Goal: Find specific page/section: Find specific page/section

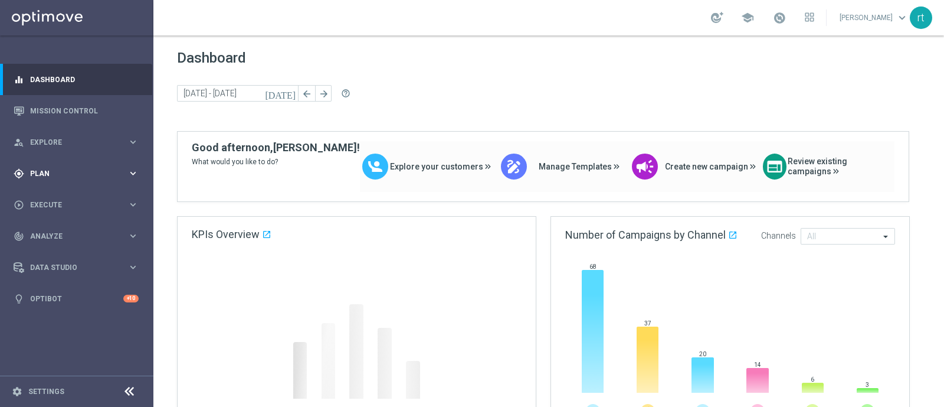
click at [60, 175] on span "Plan" at bounding box center [78, 173] width 97 height 7
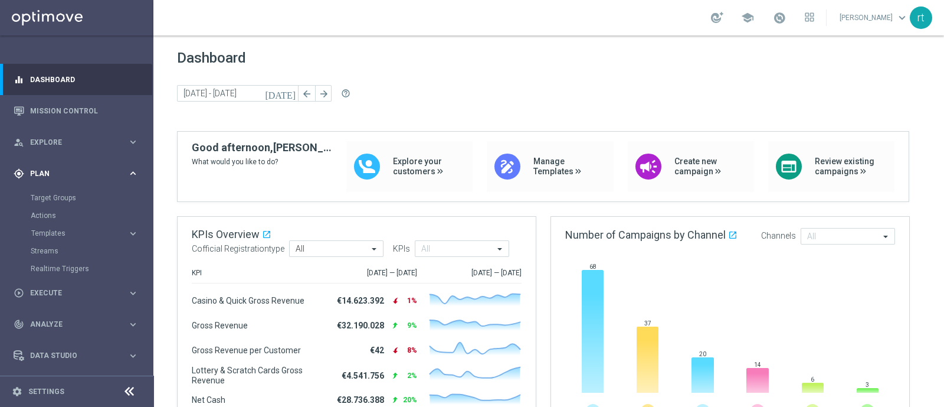
click at [64, 178] on div "gps_fixed Plan" at bounding box center [71, 173] width 114 height 11
click at [45, 174] on span "Plan" at bounding box center [78, 173] width 97 height 7
click at [64, 200] on link "Target Groups" at bounding box center [77, 197] width 92 height 9
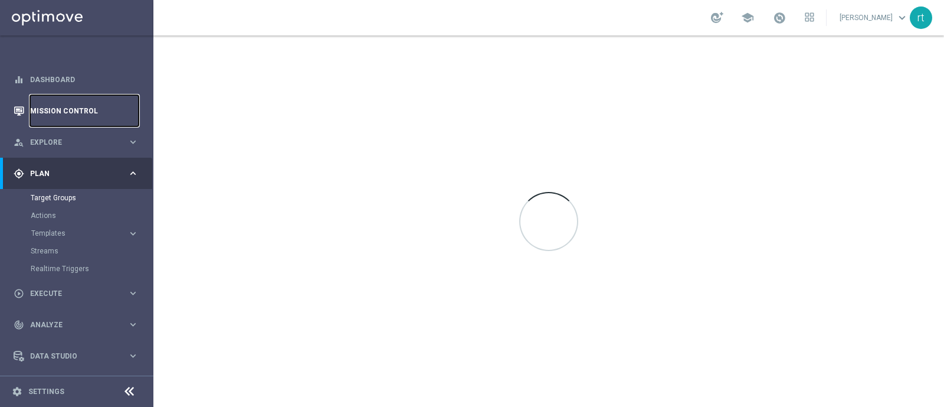
click at [77, 113] on link "Mission Control" at bounding box center [84, 110] width 109 height 31
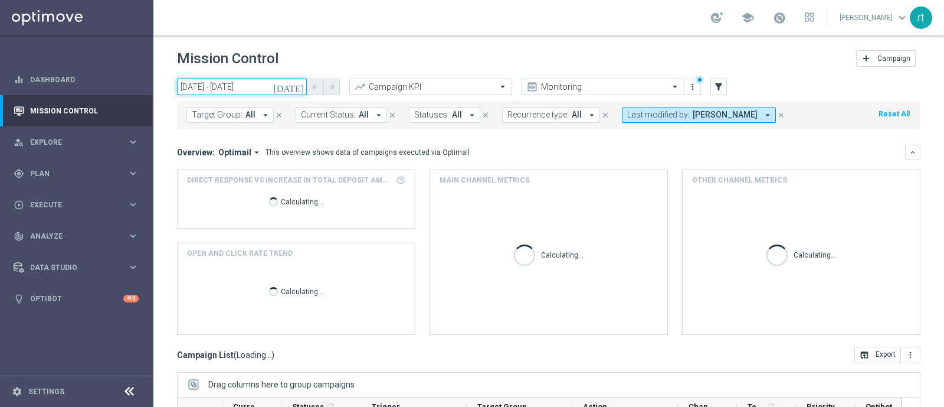
click at [264, 89] on input "[DATE] - [DATE]" at bounding box center [242, 87] width 130 height 17
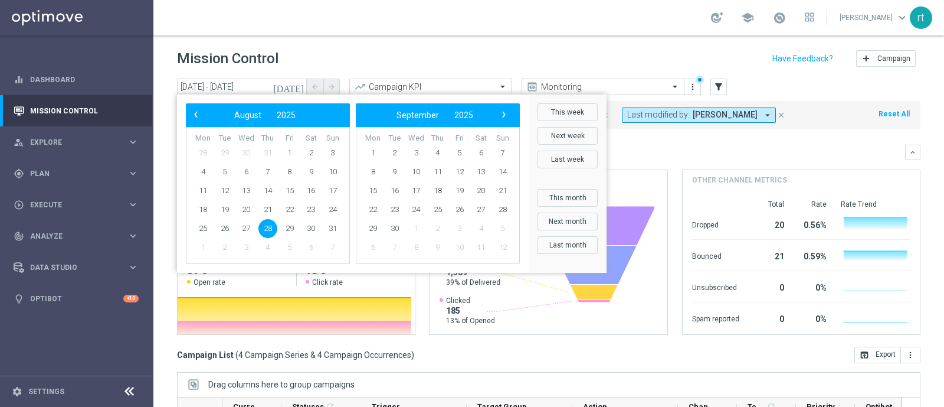
click at [616, 25] on div "school [PERSON_NAME] keyboard_arrow_down rt" at bounding box center [548, 17] width 791 height 35
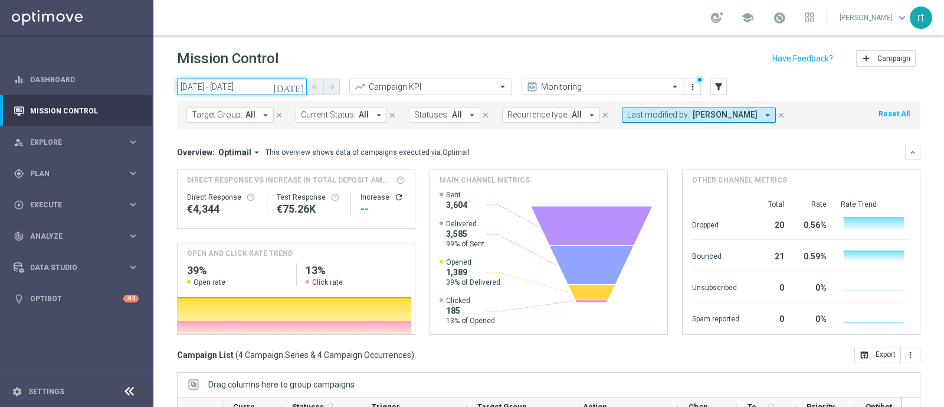
click at [268, 88] on input "[DATE] - [DATE]" at bounding box center [242, 87] width 130 height 17
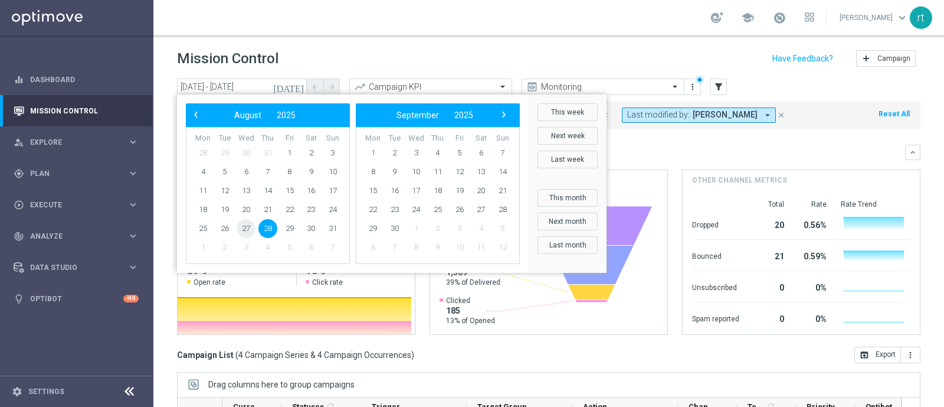
click at [250, 224] on span "27" at bounding box center [246, 228] width 19 height 19
type input "[DATE] - [DATE]"
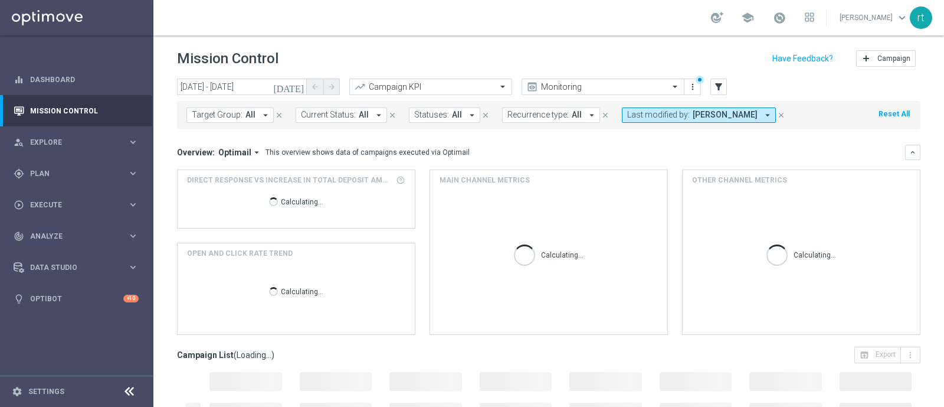
click at [881, 113] on button "Reset All" at bounding box center [895, 113] width 34 height 13
click at [675, 118] on span "Last modified by:" at bounding box center [658, 115] width 63 height 10
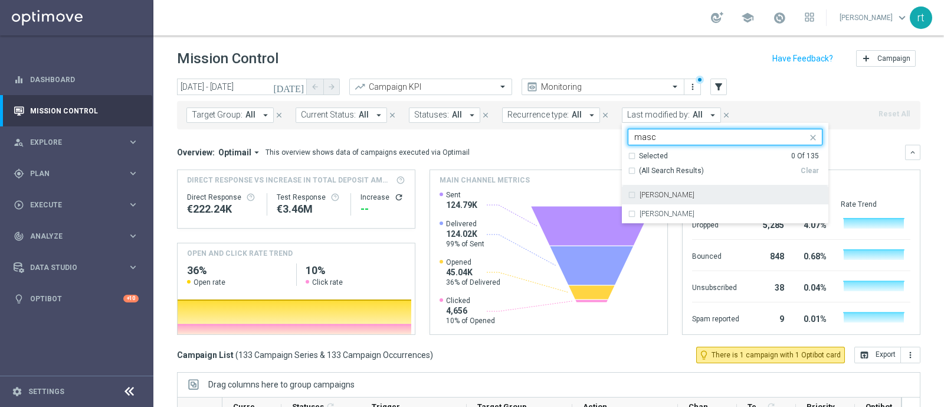
click at [657, 196] on label "[PERSON_NAME]" at bounding box center [667, 194] width 55 height 7
type input "masc"
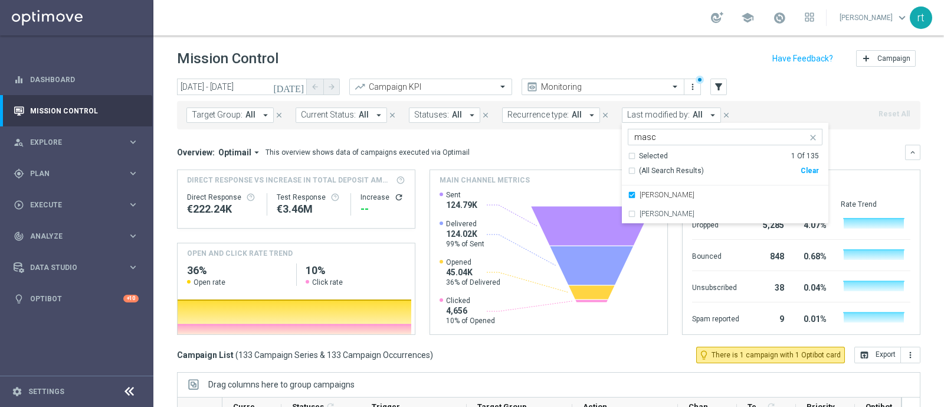
click at [632, 54] on div "Mission Control add Campaign" at bounding box center [549, 58] width 744 height 23
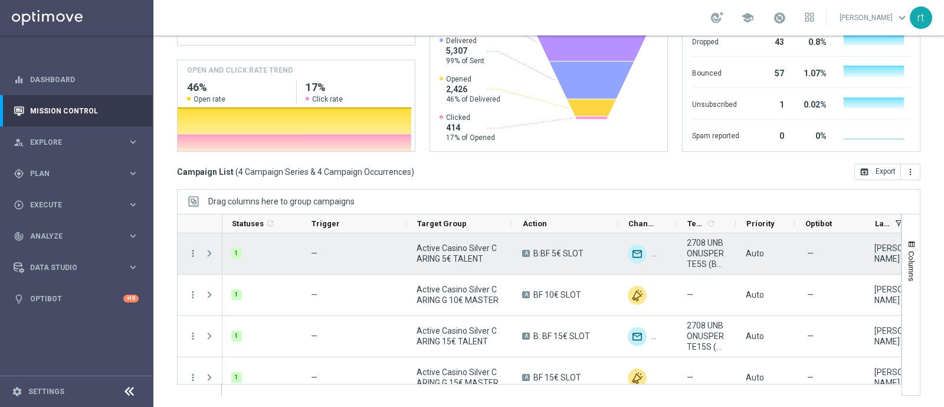
click at [205, 253] on span "Press SPACE to select this row." at bounding box center [209, 253] width 11 height 9
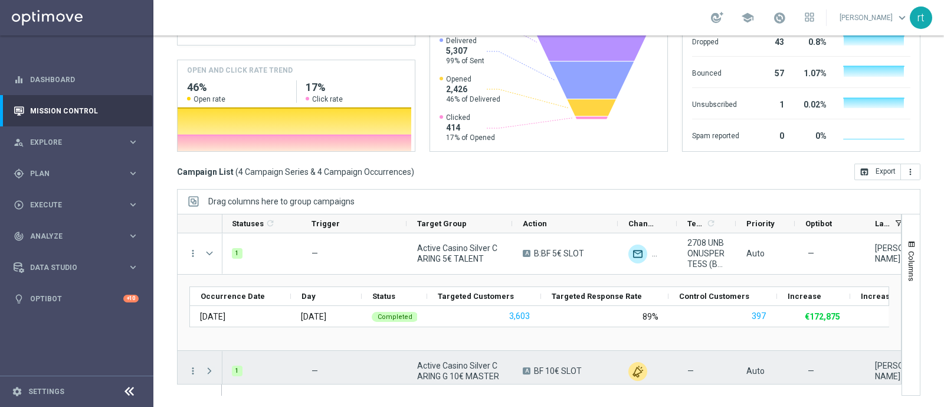
click at [209, 367] on span "Press SPACE to select this row." at bounding box center [209, 370] width 11 height 9
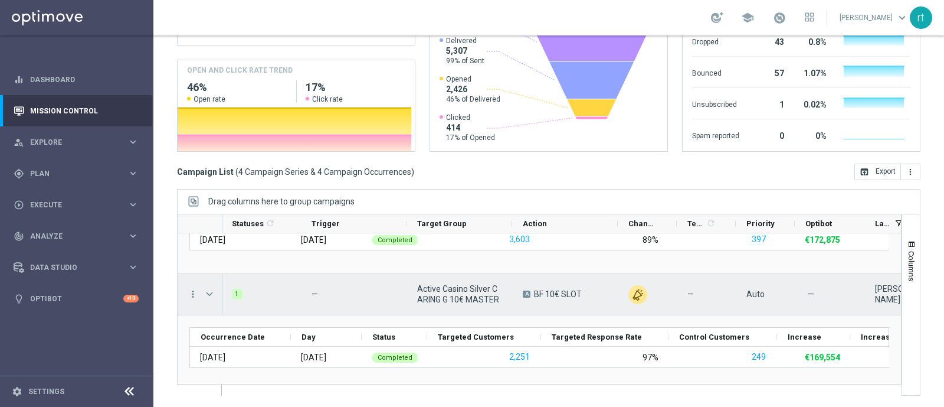
scroll to position [166, 0]
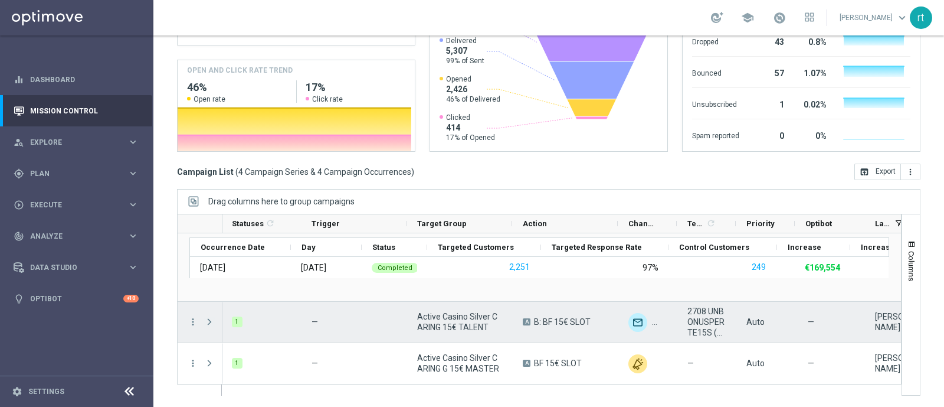
click at [210, 319] on span at bounding box center [209, 321] width 11 height 9
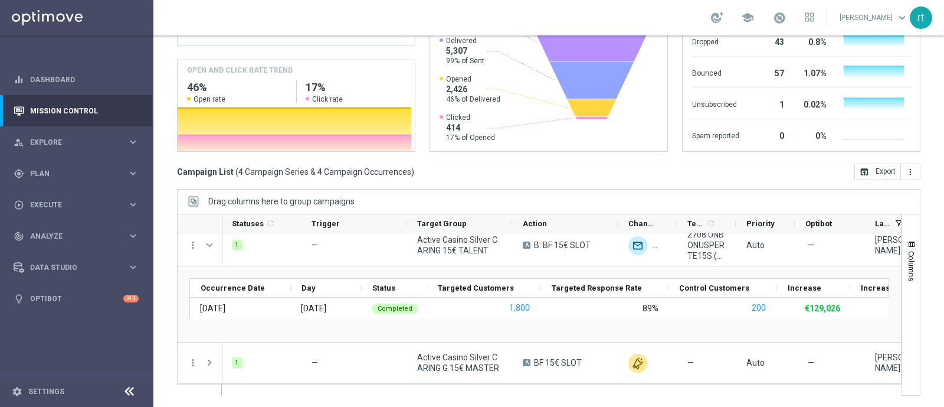
scroll to position [310, 0]
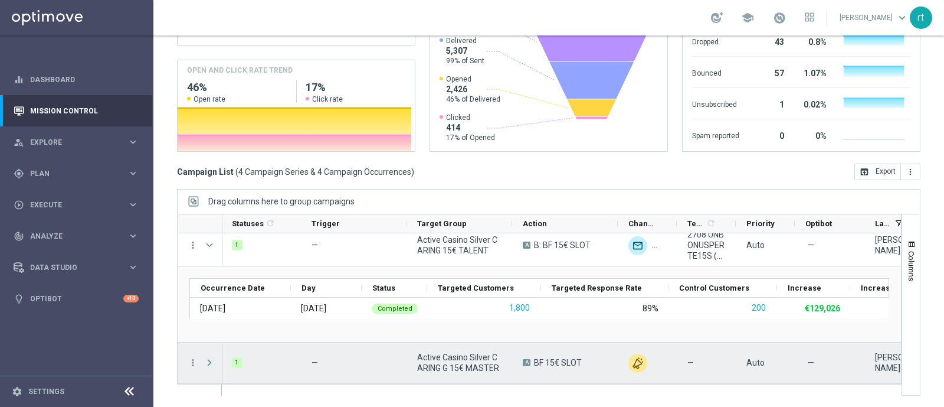
click at [210, 358] on span at bounding box center [209, 362] width 11 height 9
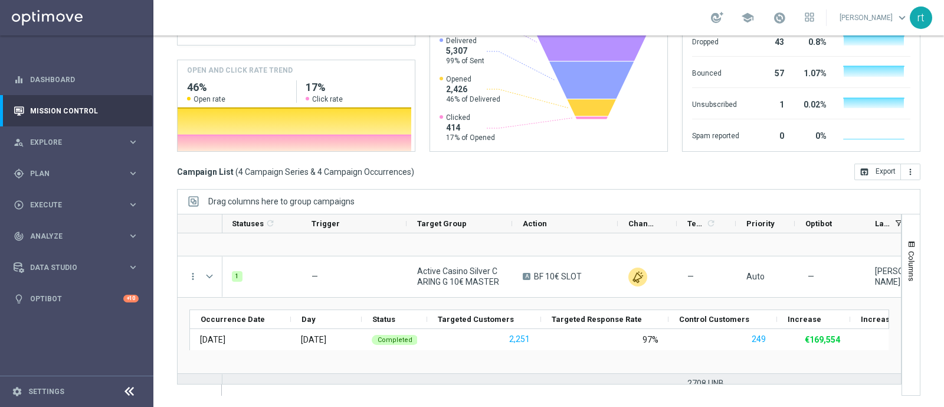
scroll to position [94, 0]
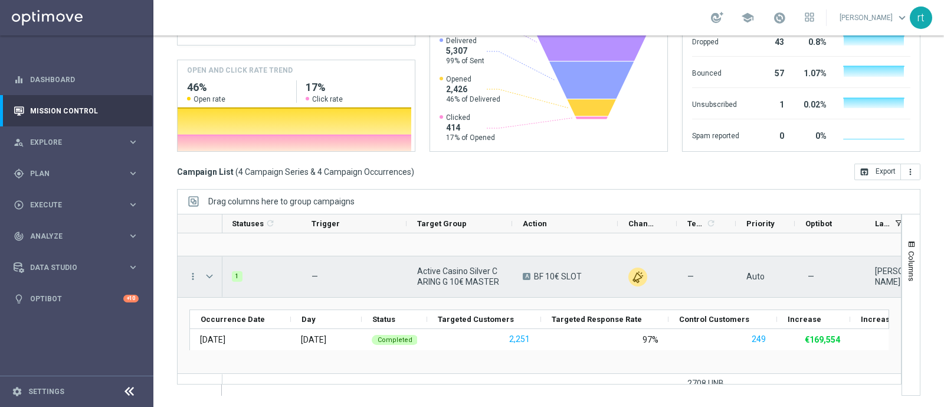
click at [208, 269] on span "Press SPACE to select this row." at bounding box center [210, 276] width 13 height 24
click at [208, 272] on span "Press SPACE to select this row." at bounding box center [209, 276] width 11 height 9
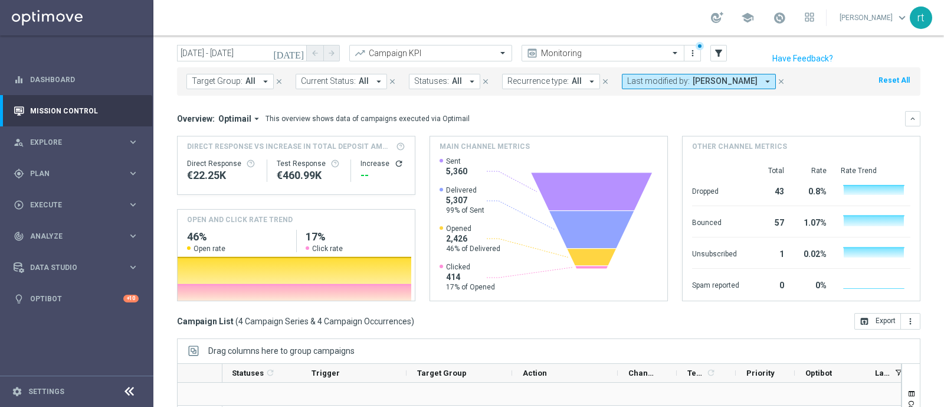
scroll to position [0, 0]
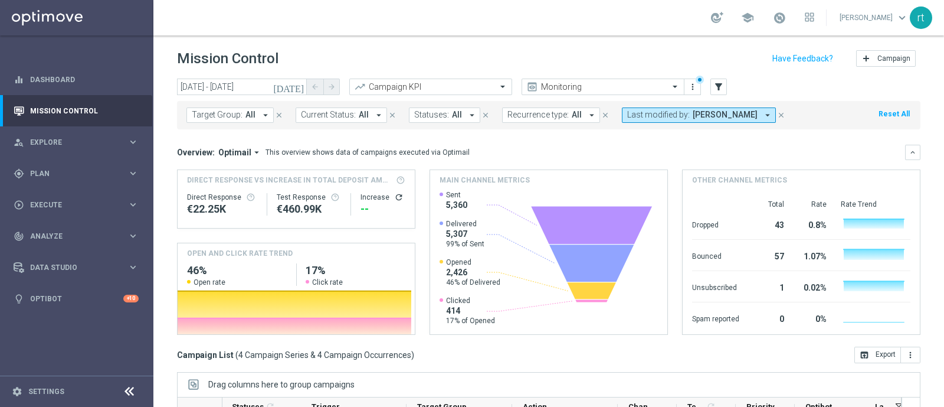
click at [723, 61] on div "Mission Control add Campaign" at bounding box center [549, 58] width 744 height 23
click at [566, 47] on div "Mission Control add Campaign" at bounding box center [549, 58] width 744 height 23
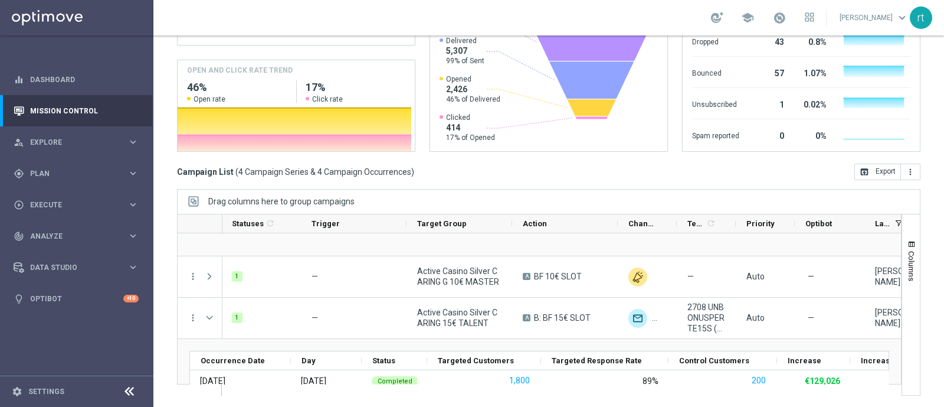
scroll to position [218, 0]
